Goal: Task Accomplishment & Management: Manage account settings

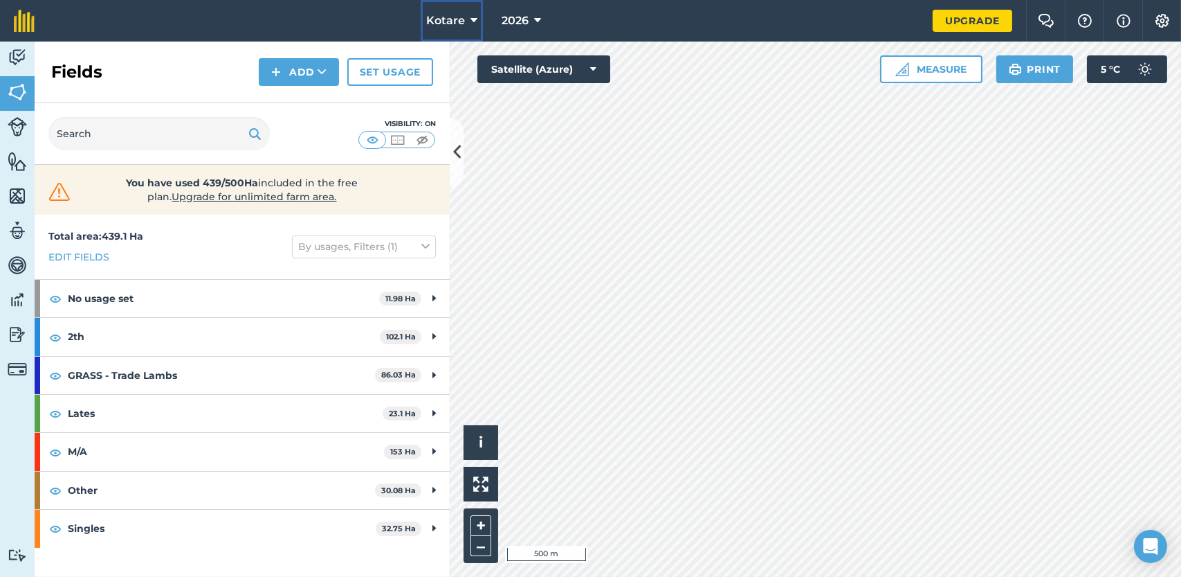
click at [468, 21] on button "Kotare" at bounding box center [452, 21] width 62 height 42
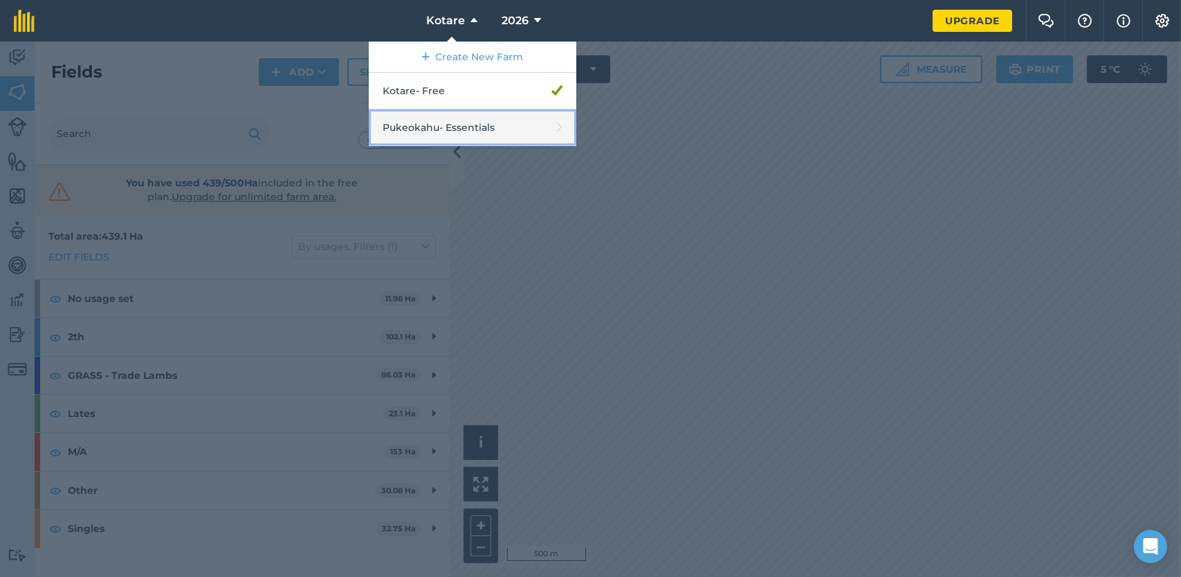
click at [451, 121] on link "Pukeokahu - Essentials" at bounding box center [473, 127] width 208 height 37
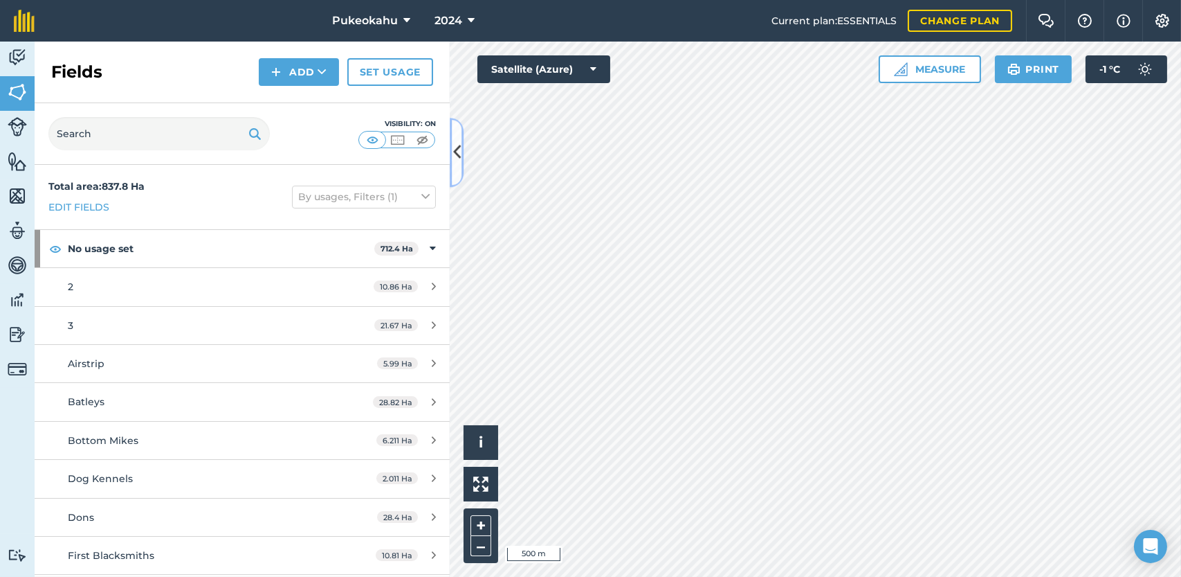
click at [459, 156] on icon at bounding box center [457, 152] width 8 height 24
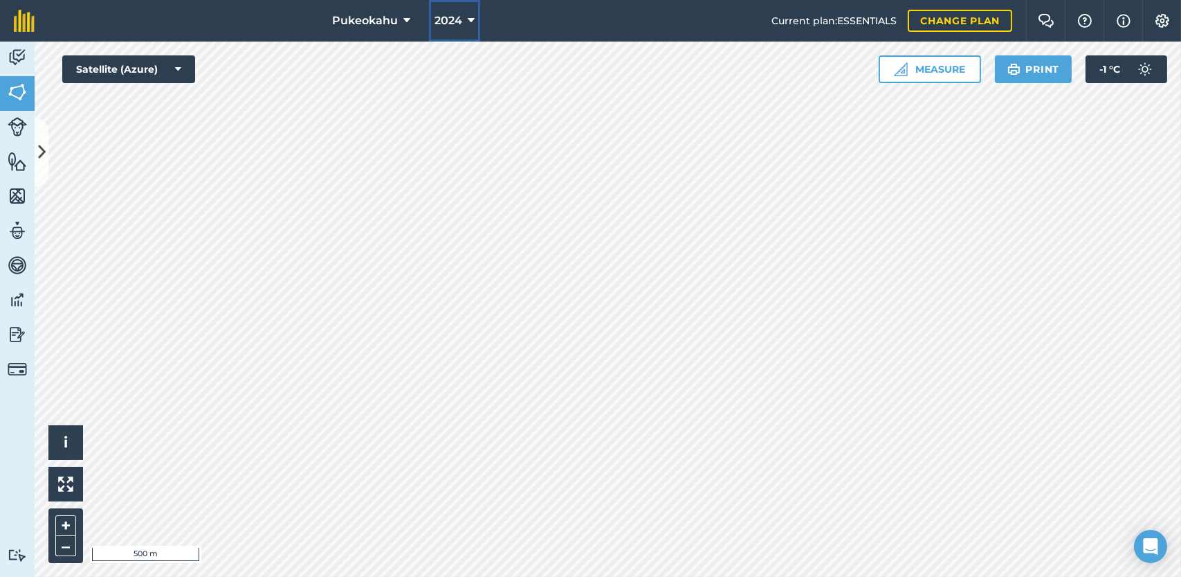
click at [472, 21] on icon at bounding box center [471, 20] width 7 height 17
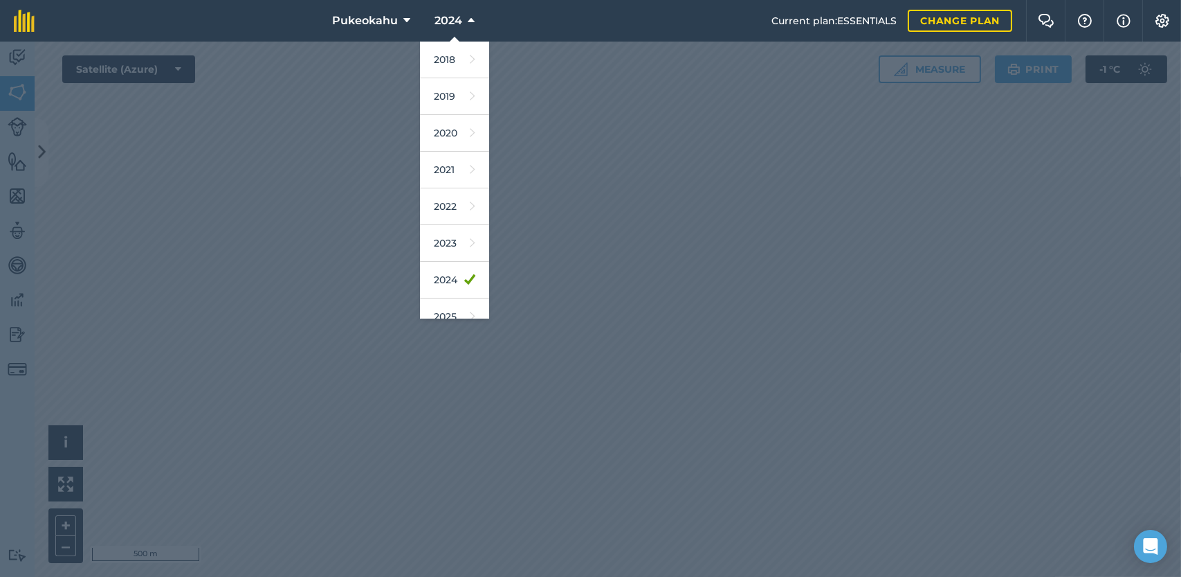
click at [334, 212] on div at bounding box center [590, 309] width 1181 height 535
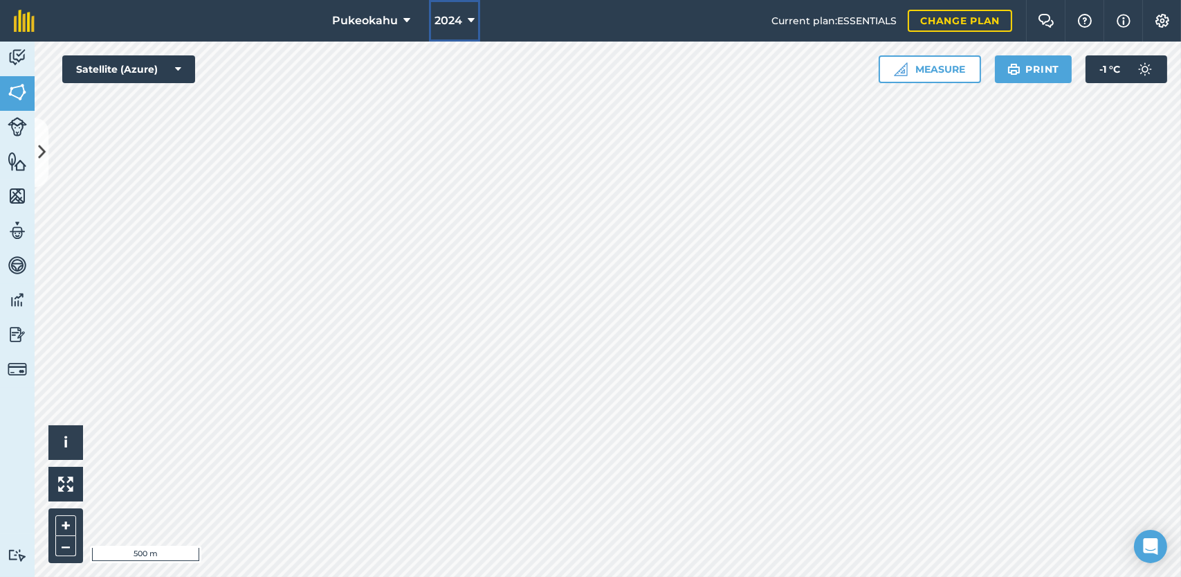
click at [465, 18] on button "2024" at bounding box center [454, 21] width 51 height 42
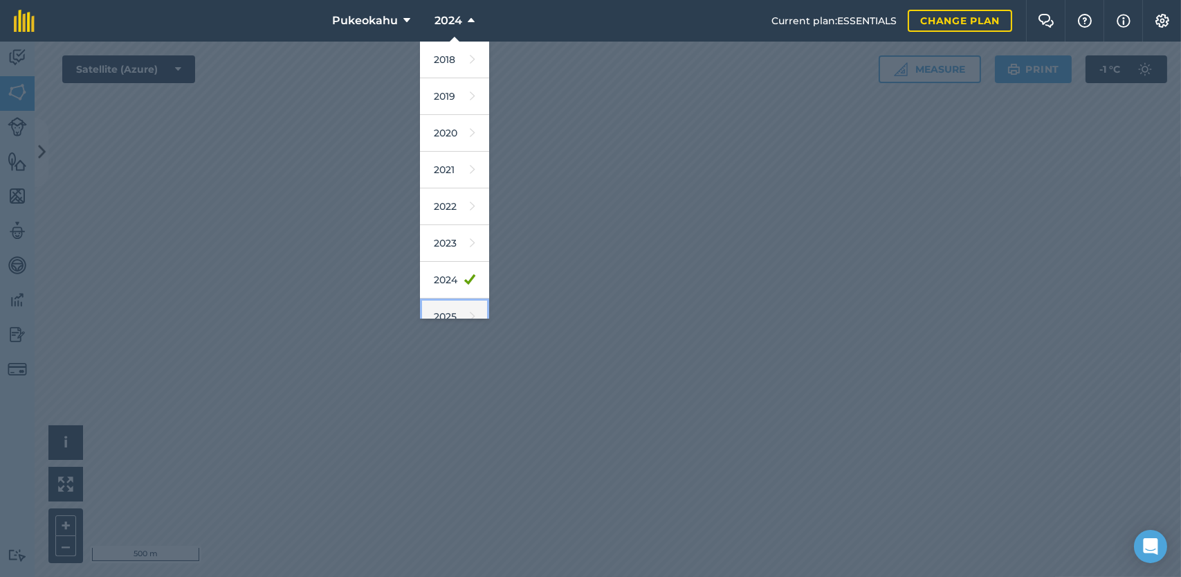
click at [451, 311] on link "2025" at bounding box center [454, 316] width 69 height 37
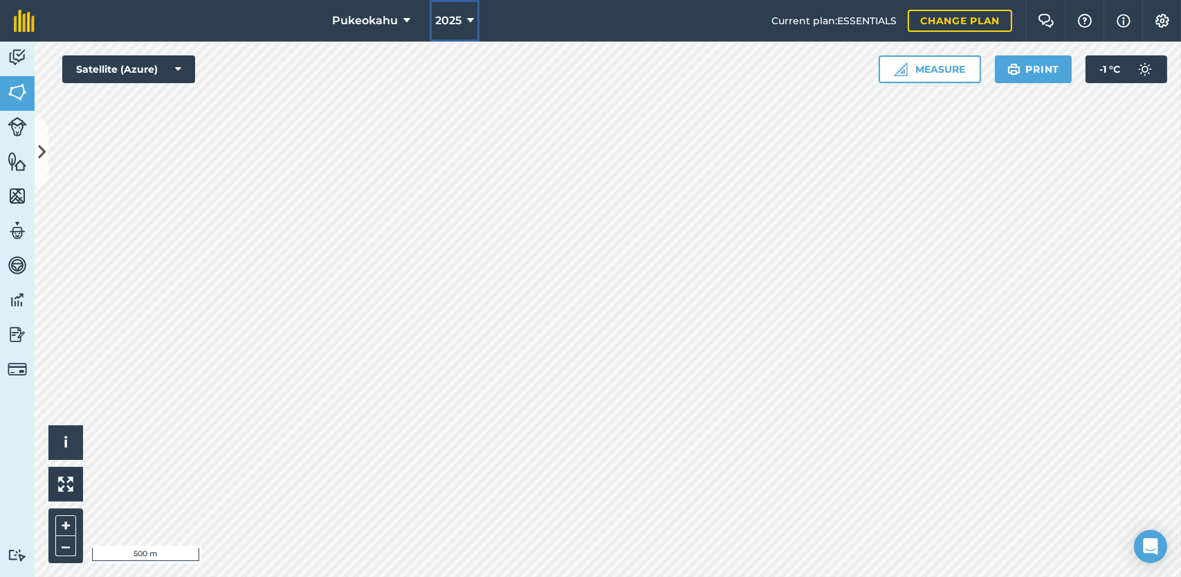
click at [469, 20] on icon at bounding box center [470, 20] width 7 height 17
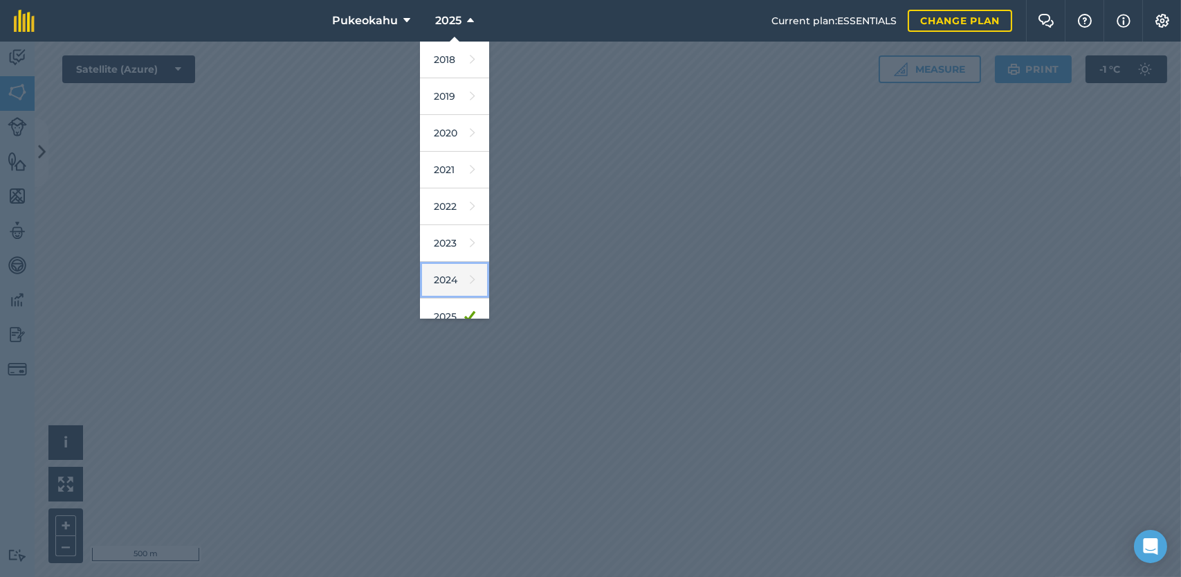
click at [470, 274] on icon at bounding box center [473, 279] width 6 height 19
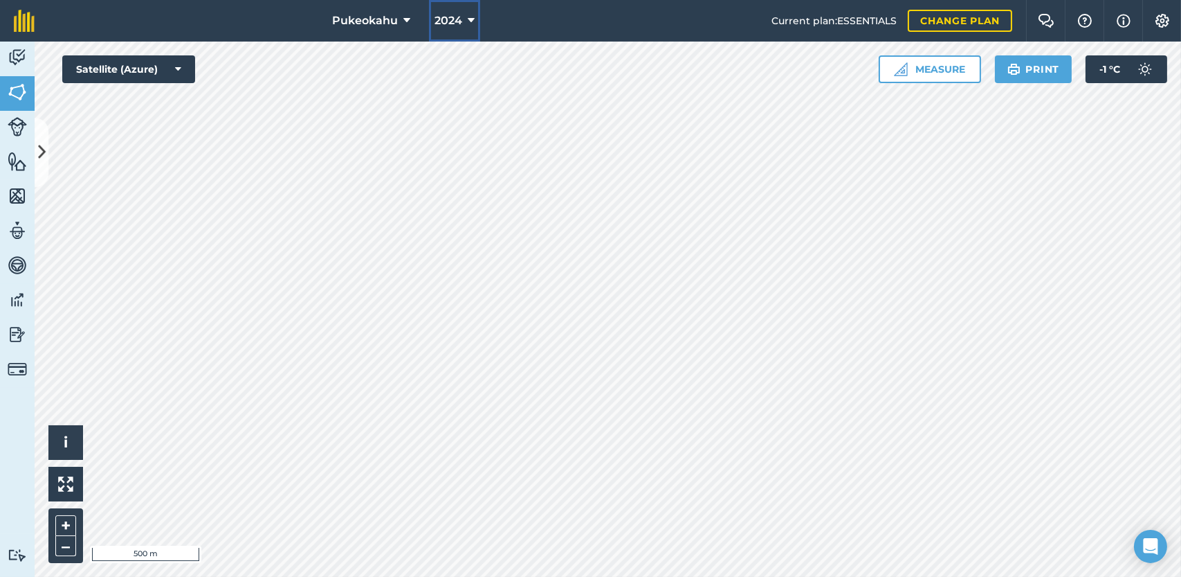
click at [471, 21] on icon at bounding box center [471, 20] width 7 height 17
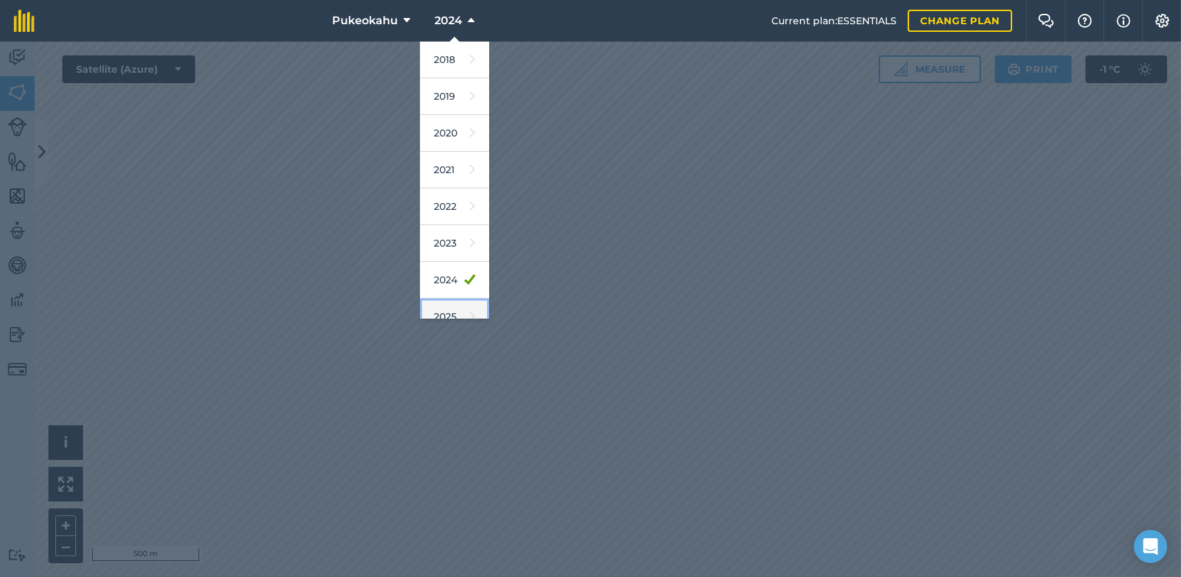
click at [454, 305] on link "2025" at bounding box center [454, 316] width 69 height 37
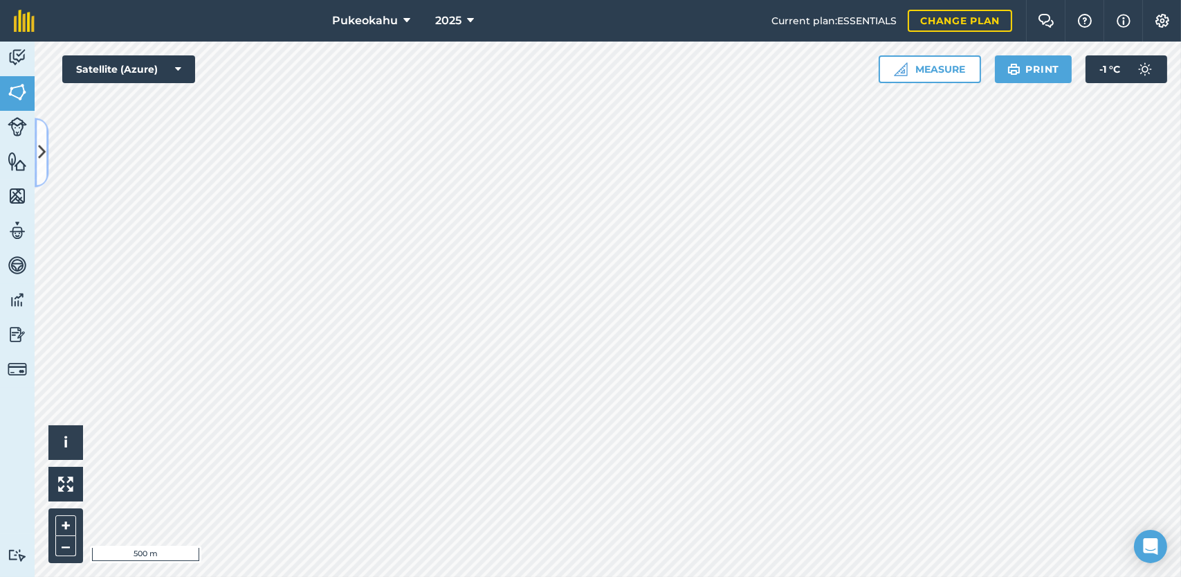
click at [42, 156] on icon at bounding box center [42, 152] width 8 height 24
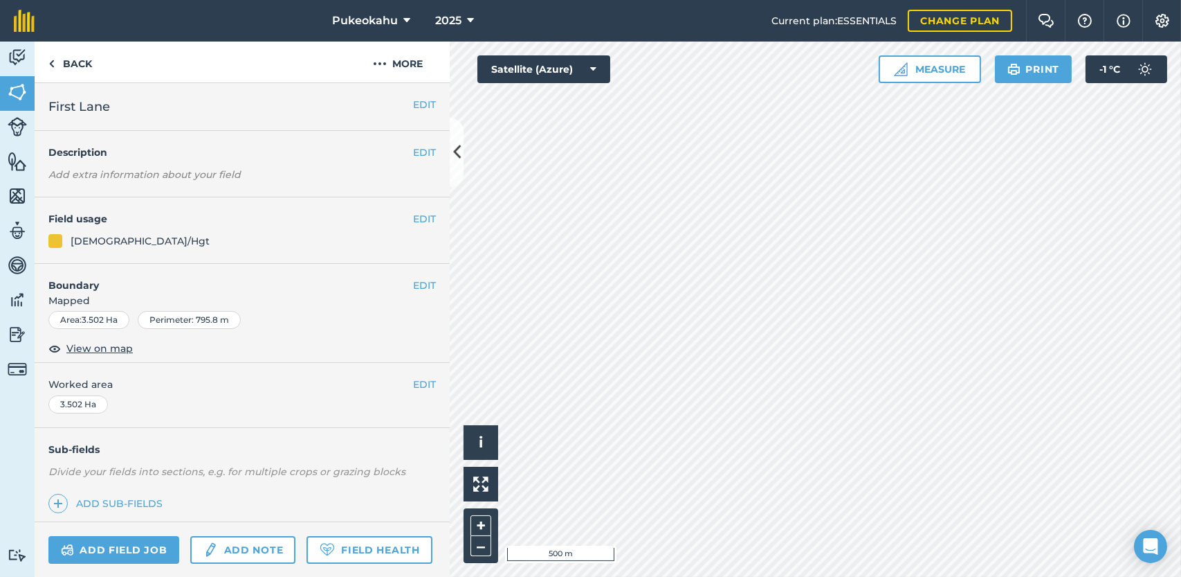
click at [398, 213] on h4 "Field usage" at bounding box center [230, 218] width 365 height 15
click at [413, 219] on button "EDIT" at bounding box center [424, 218] width 23 height 15
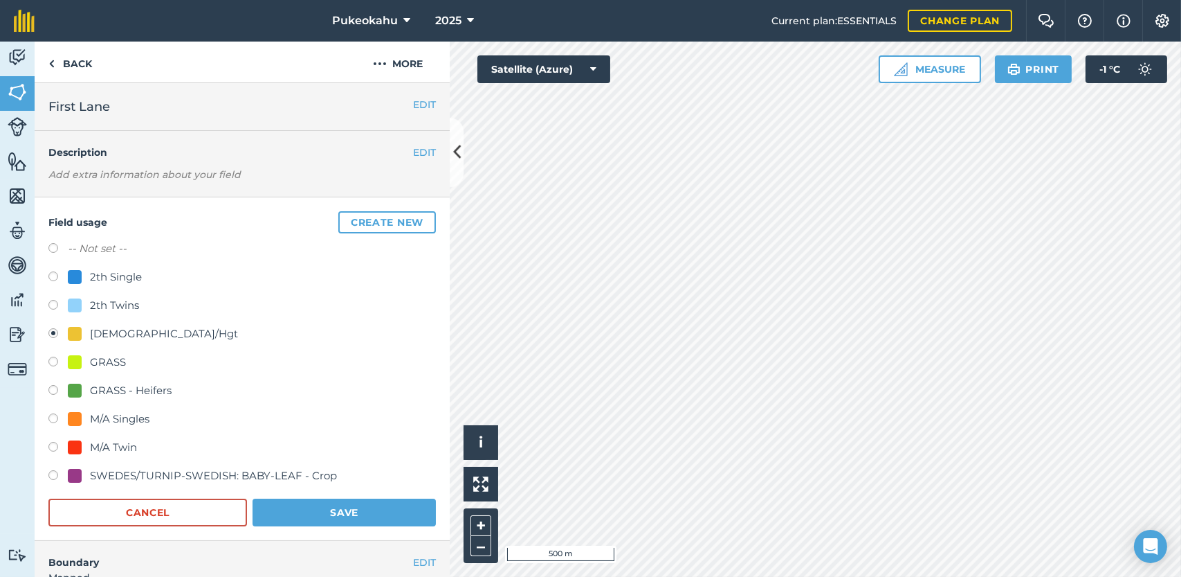
click at [51, 363] on label at bounding box center [57, 363] width 19 height 14
radio input "true"
radio input "false"
click at [51, 363] on label at bounding box center [57, 363] width 19 height 14
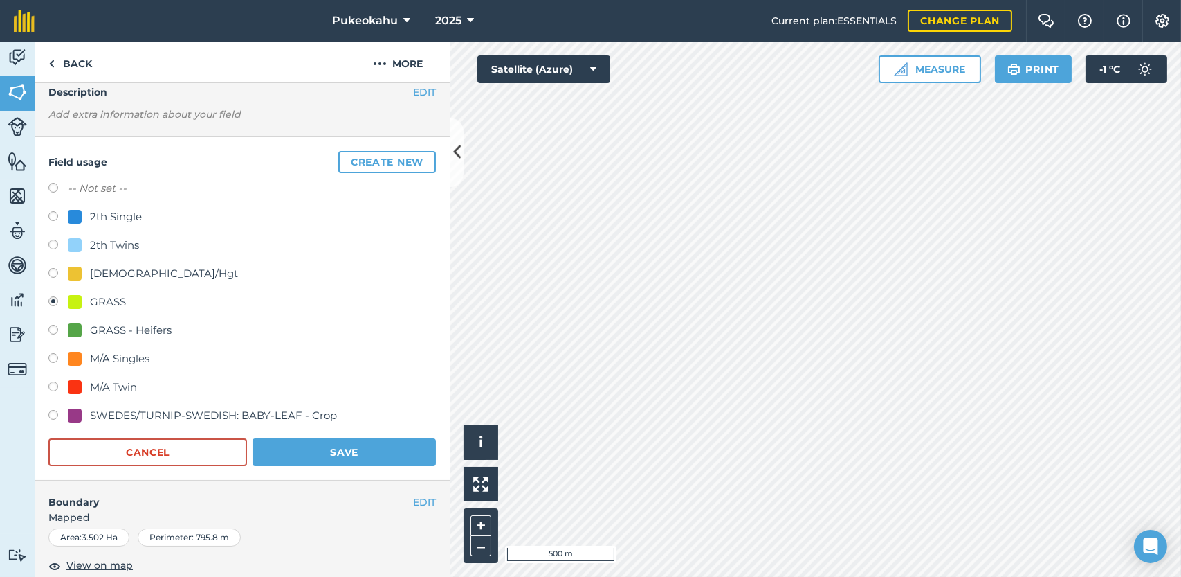
scroll to position [59, 0]
click at [339, 462] on button "Save" at bounding box center [344, 453] width 183 height 28
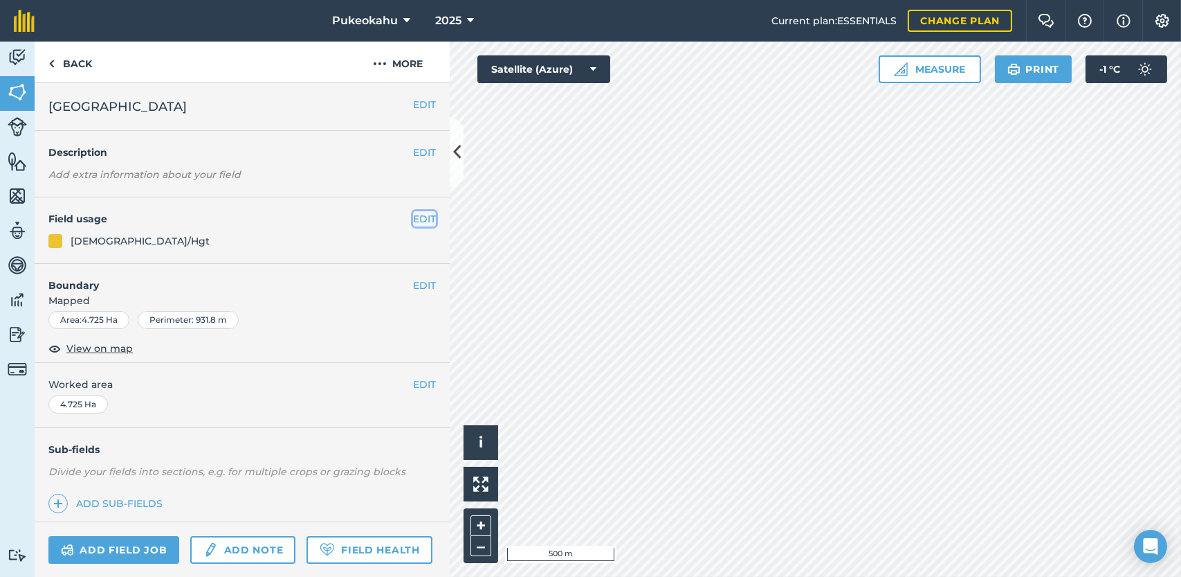
click at [414, 218] on button "EDIT" at bounding box center [424, 218] width 23 height 15
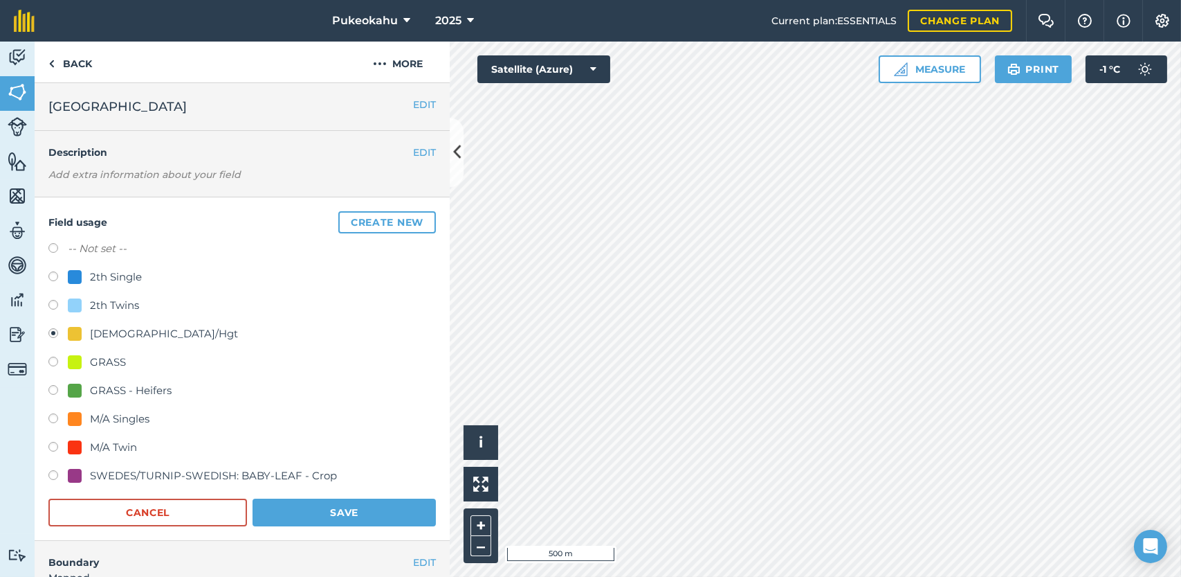
click at [57, 360] on label at bounding box center [57, 363] width 19 height 14
radio input "true"
radio input "false"
click at [269, 507] on button "Save" at bounding box center [344, 512] width 183 height 28
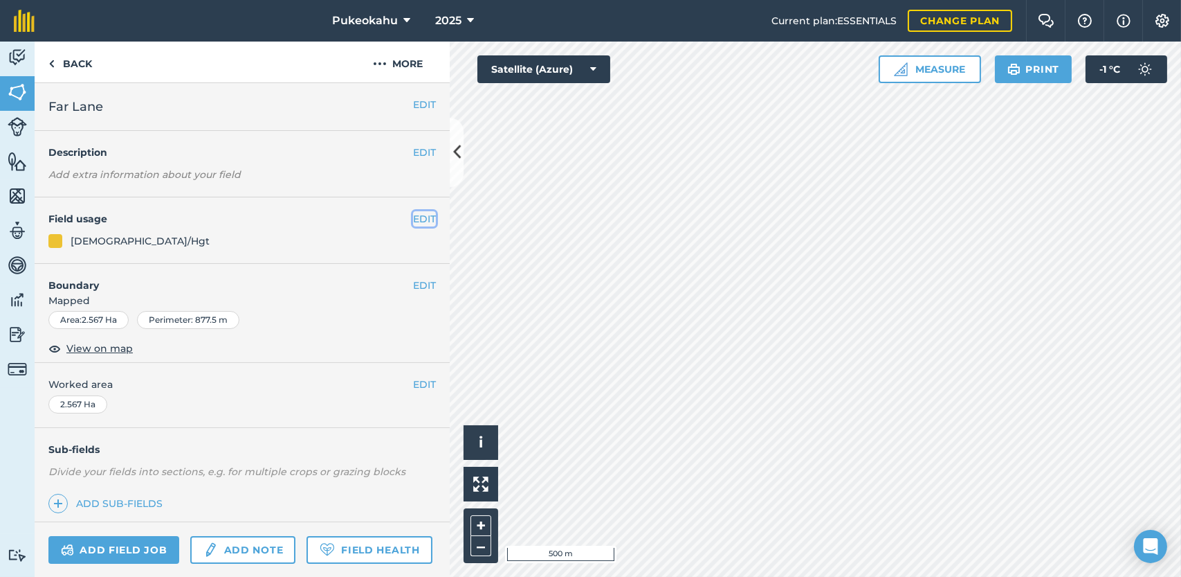
click at [413, 217] on button "EDIT" at bounding box center [424, 218] width 23 height 15
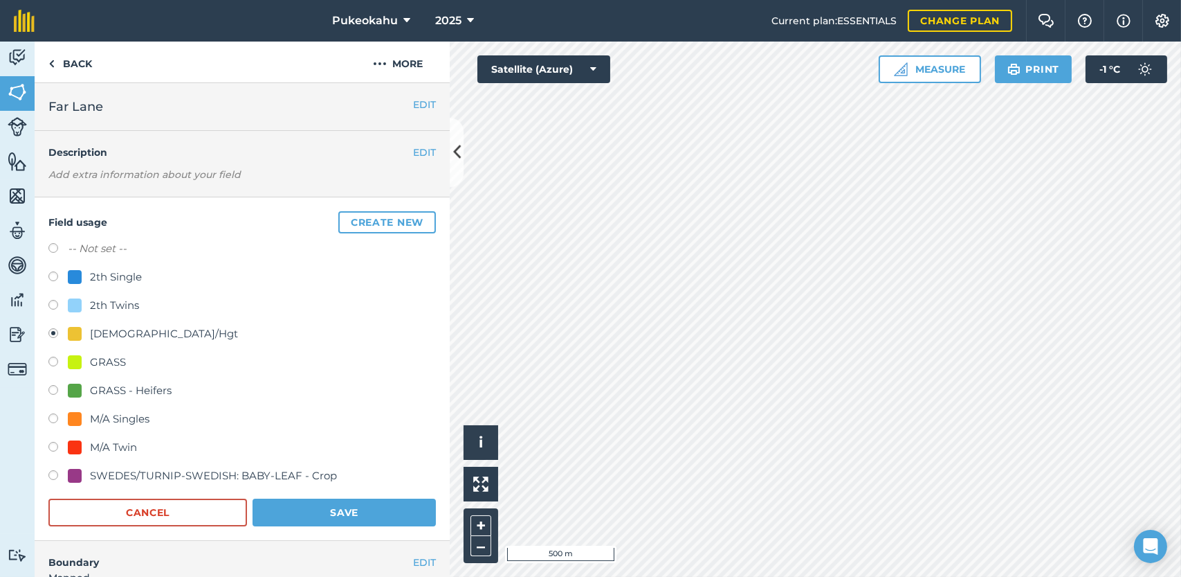
click at [105, 362] on div "GRASS" at bounding box center [108, 362] width 36 height 17
radio input "true"
radio input "false"
click at [338, 506] on button "Save" at bounding box center [344, 512] width 183 height 28
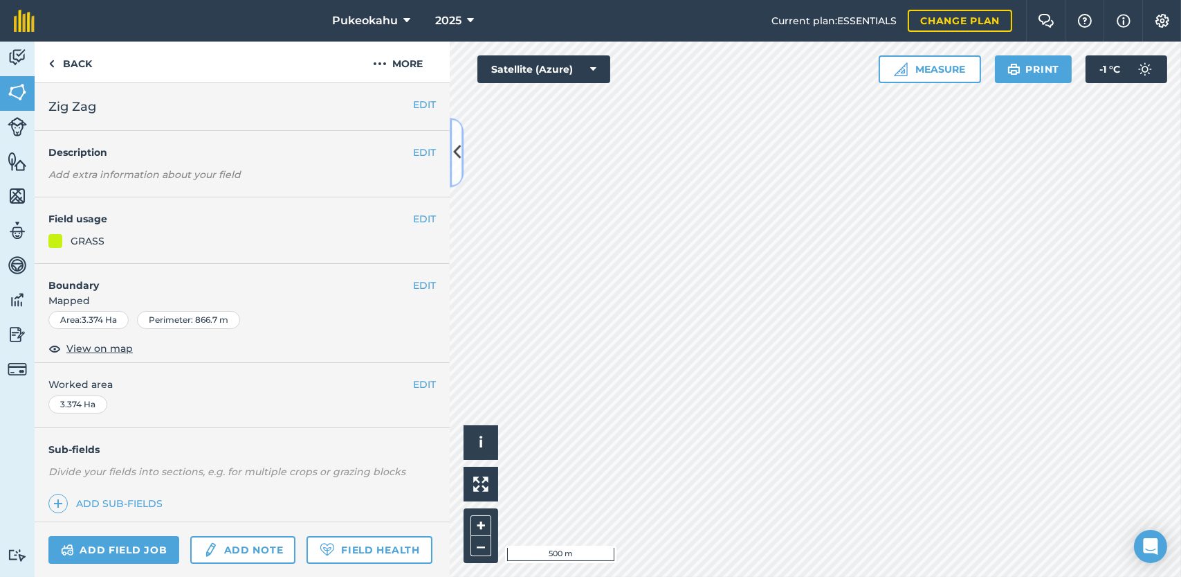
click at [460, 143] on icon at bounding box center [457, 152] width 8 height 24
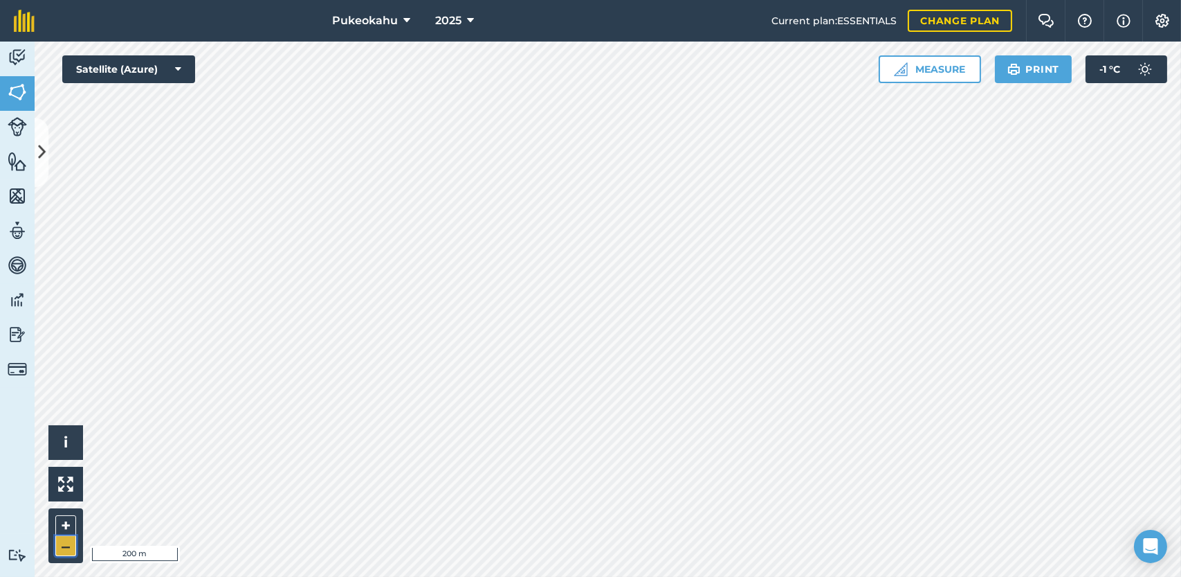
click at [68, 543] on button "–" at bounding box center [65, 546] width 21 height 20
